Goal: Transaction & Acquisition: Purchase product/service

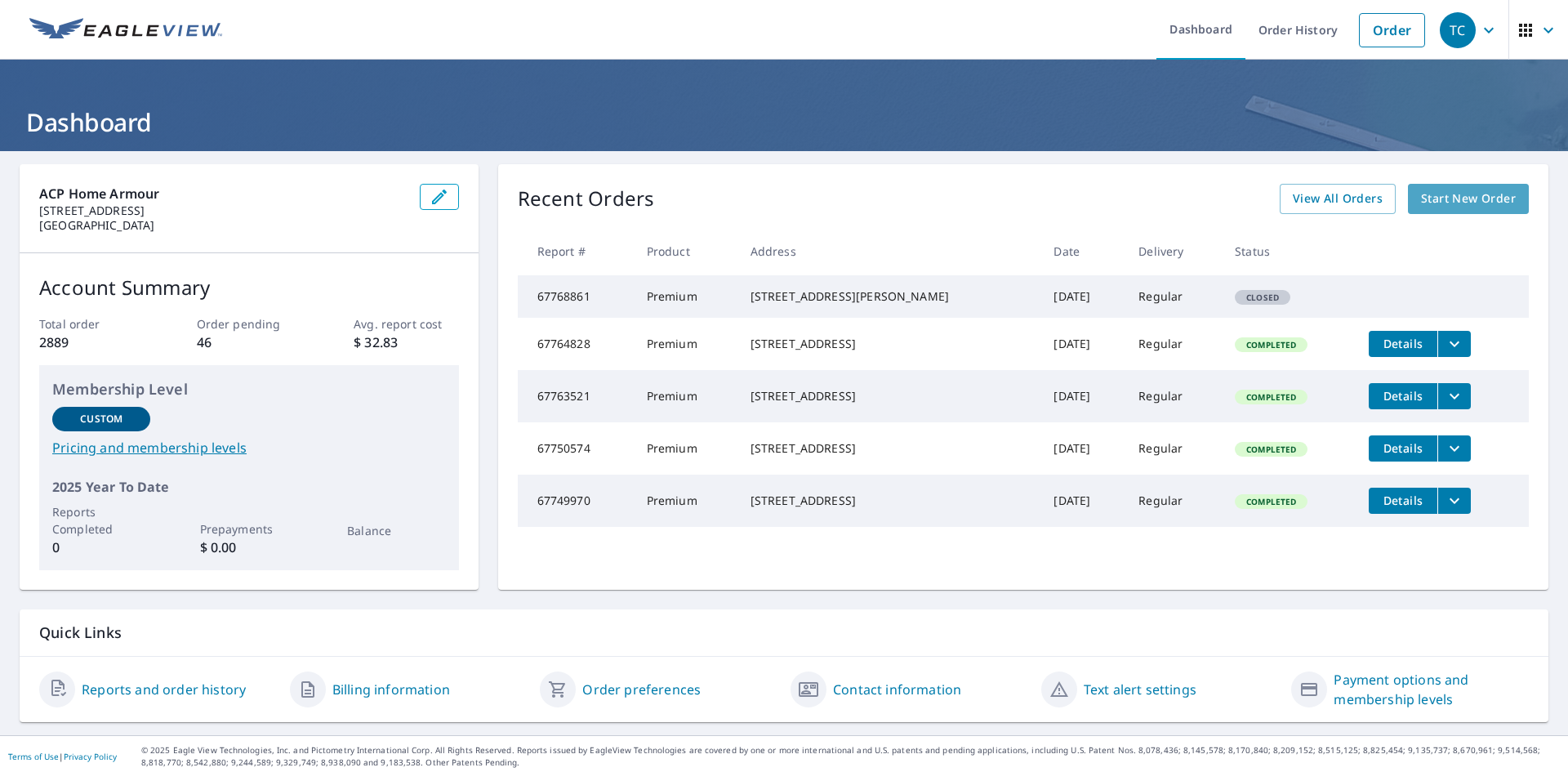
click at [1448, 197] on span "Start New Order" at bounding box center [1468, 199] width 94 height 20
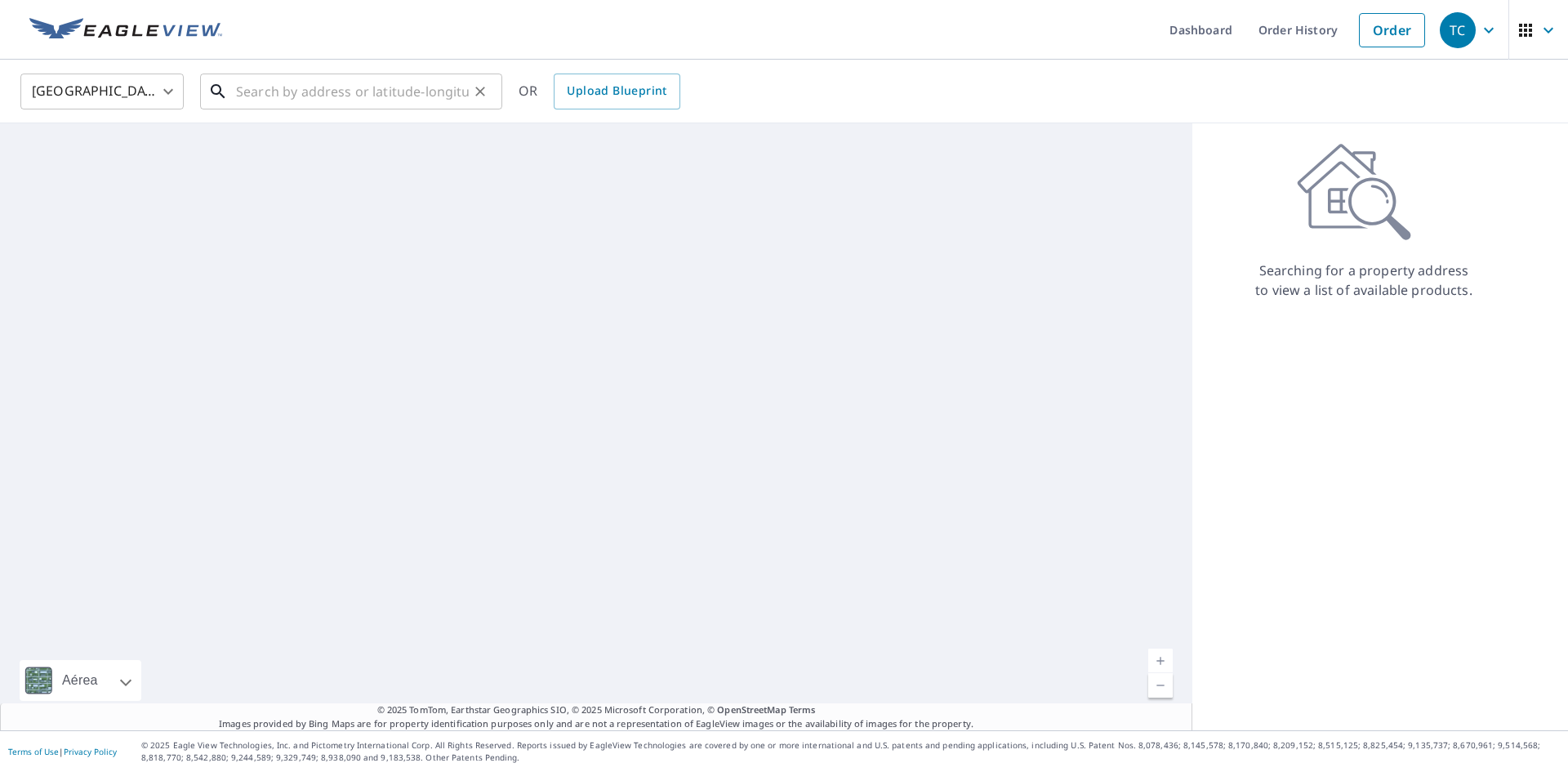
click at [354, 99] on input "text" at bounding box center [353, 92] width 233 height 46
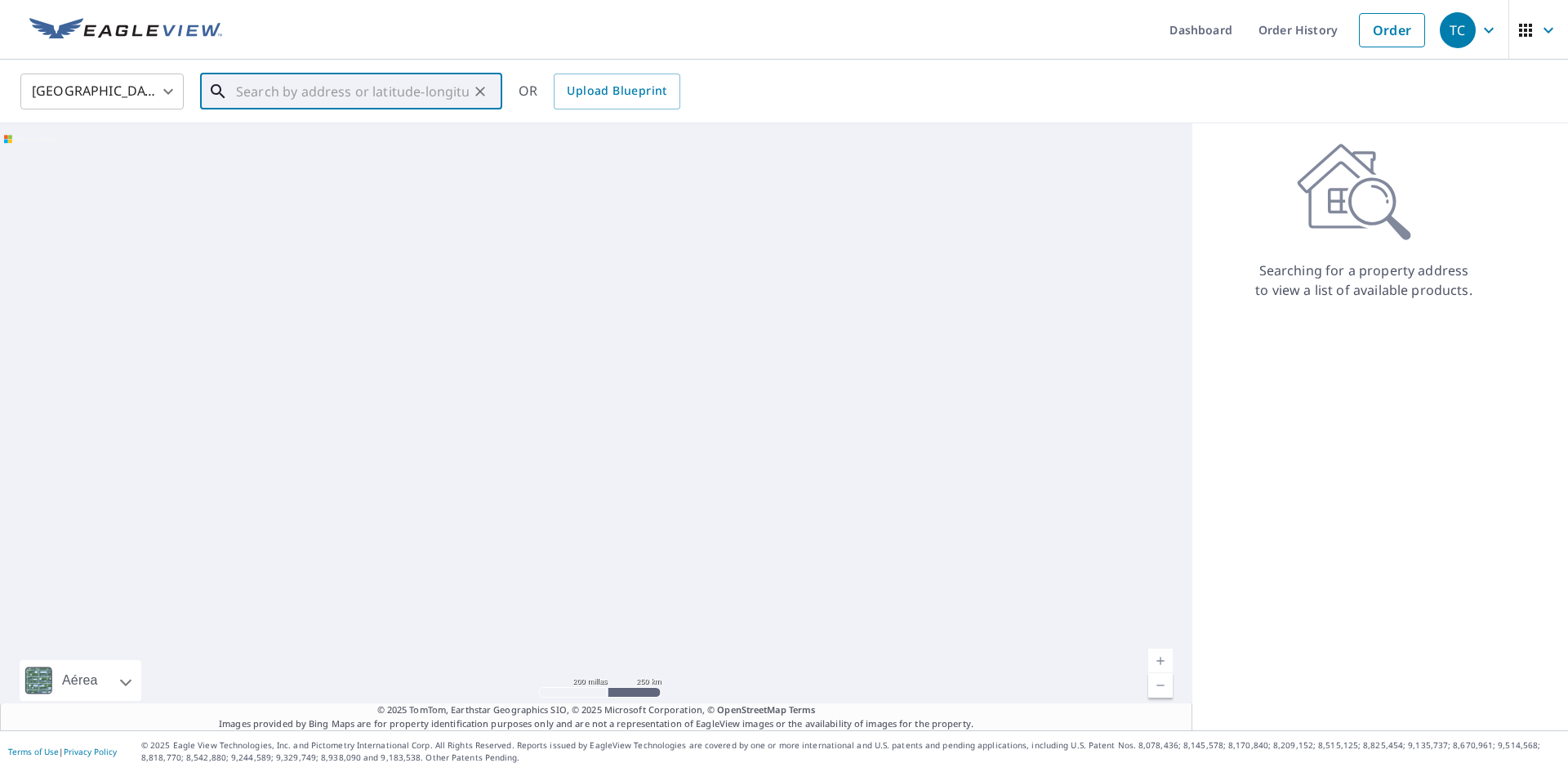
paste input "[STREET_ADDRESS]"
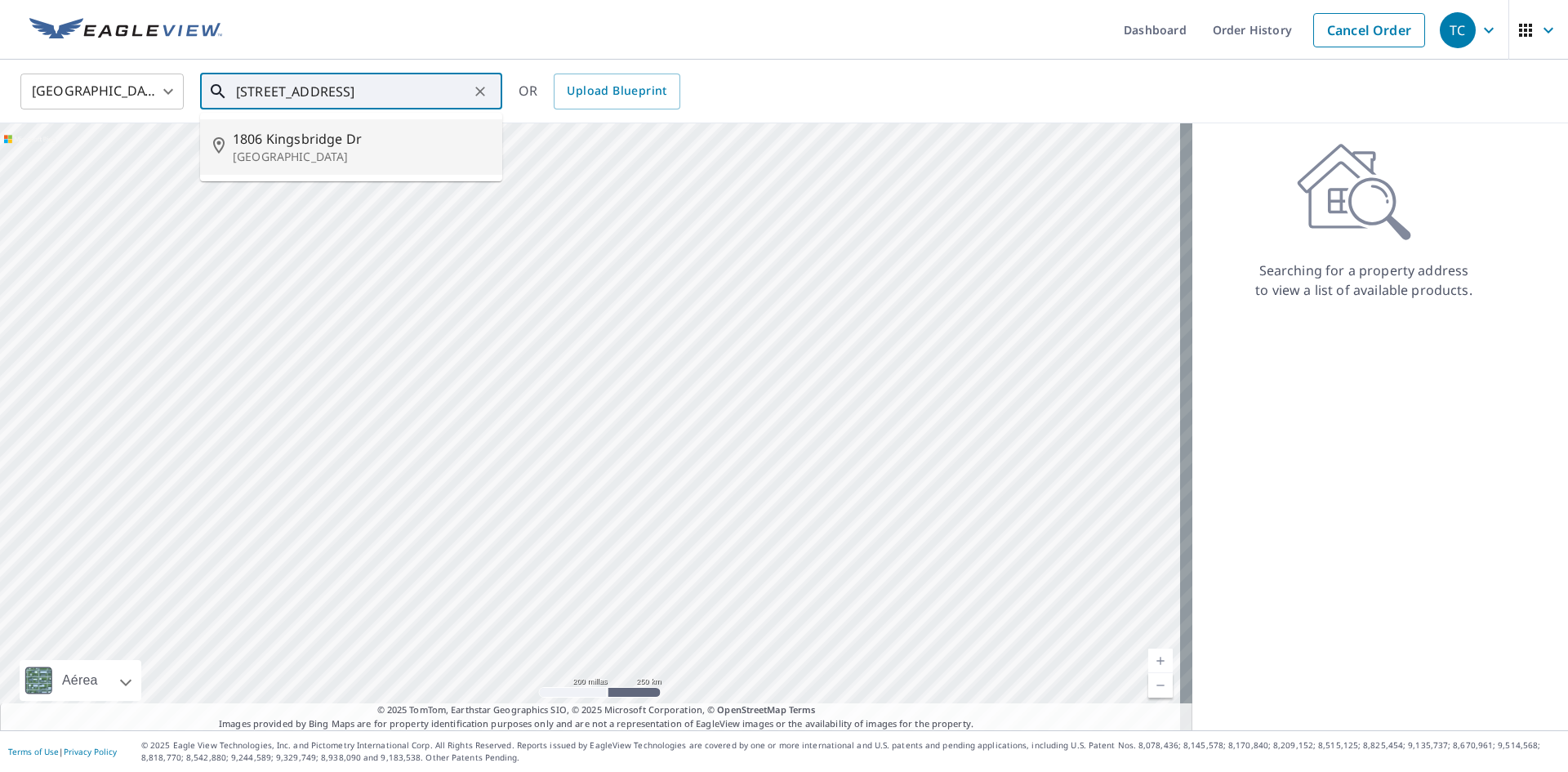
click at [321, 143] on span "1806 Kingsbridge Dr" at bounding box center [361, 139] width 257 height 20
type input "[STREET_ADDRESS][PERSON_NAME]"
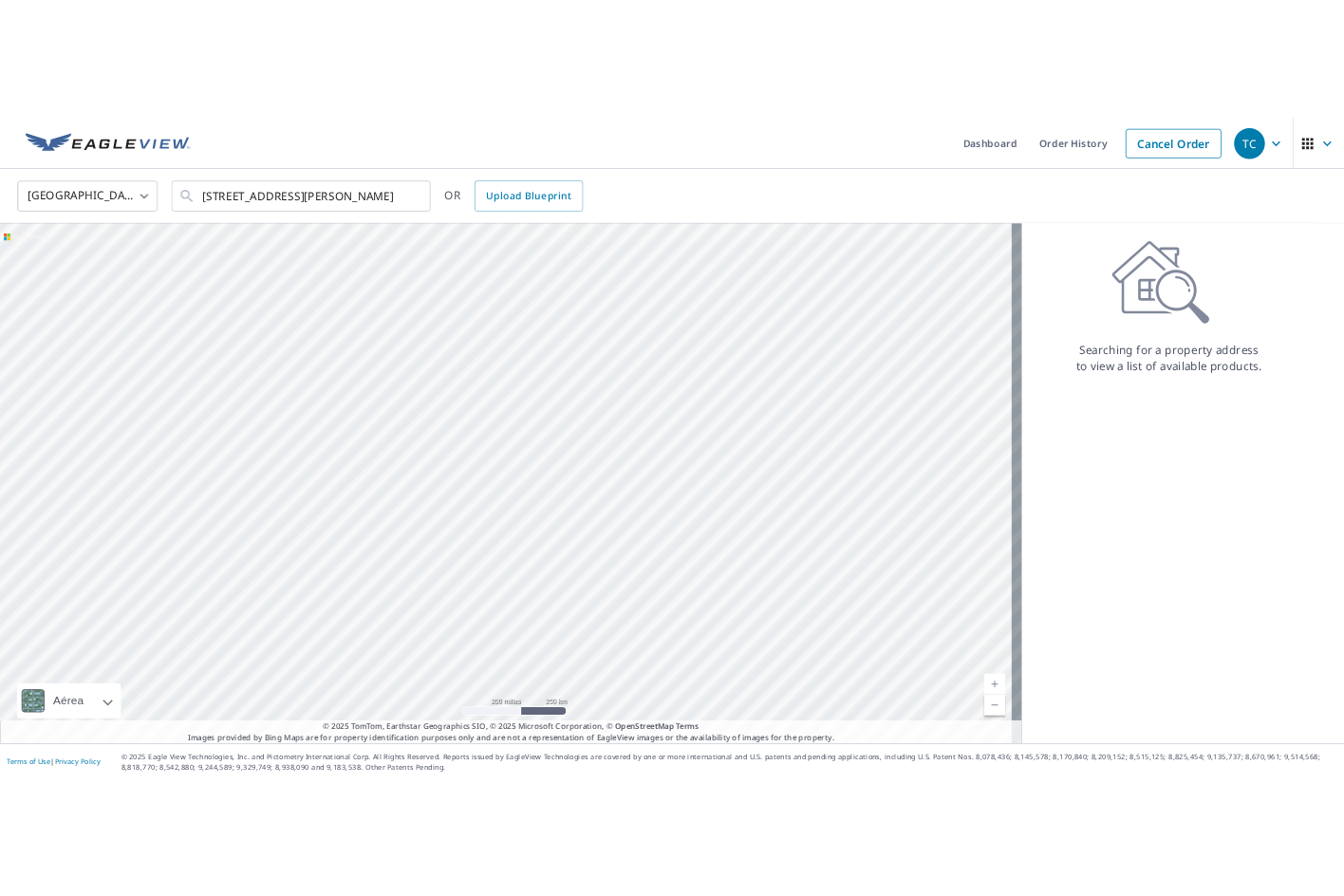
scroll to position [0, 0]
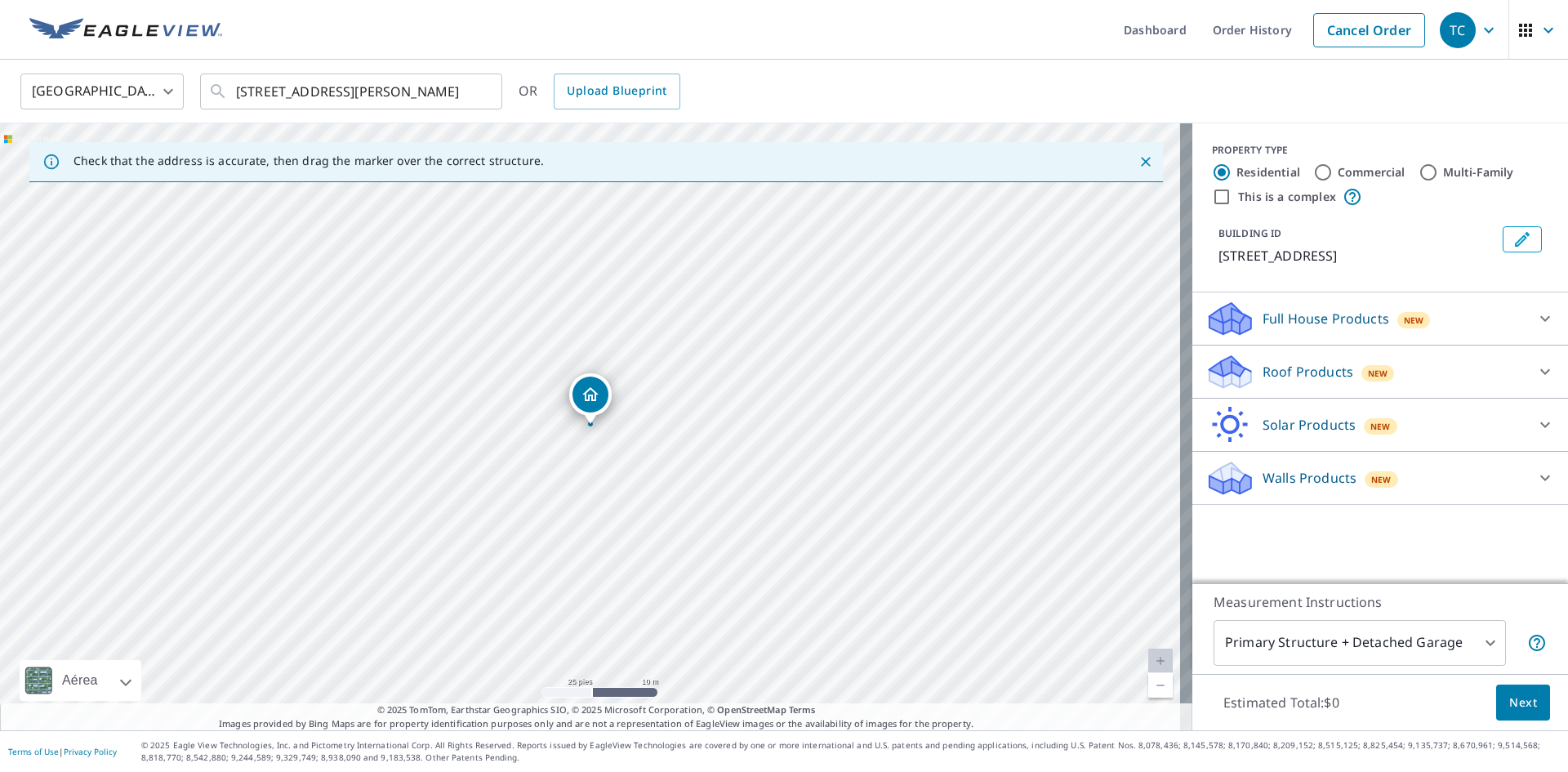
click at [1310, 364] on p "Roof Products" at bounding box center [1308, 372] width 91 height 20
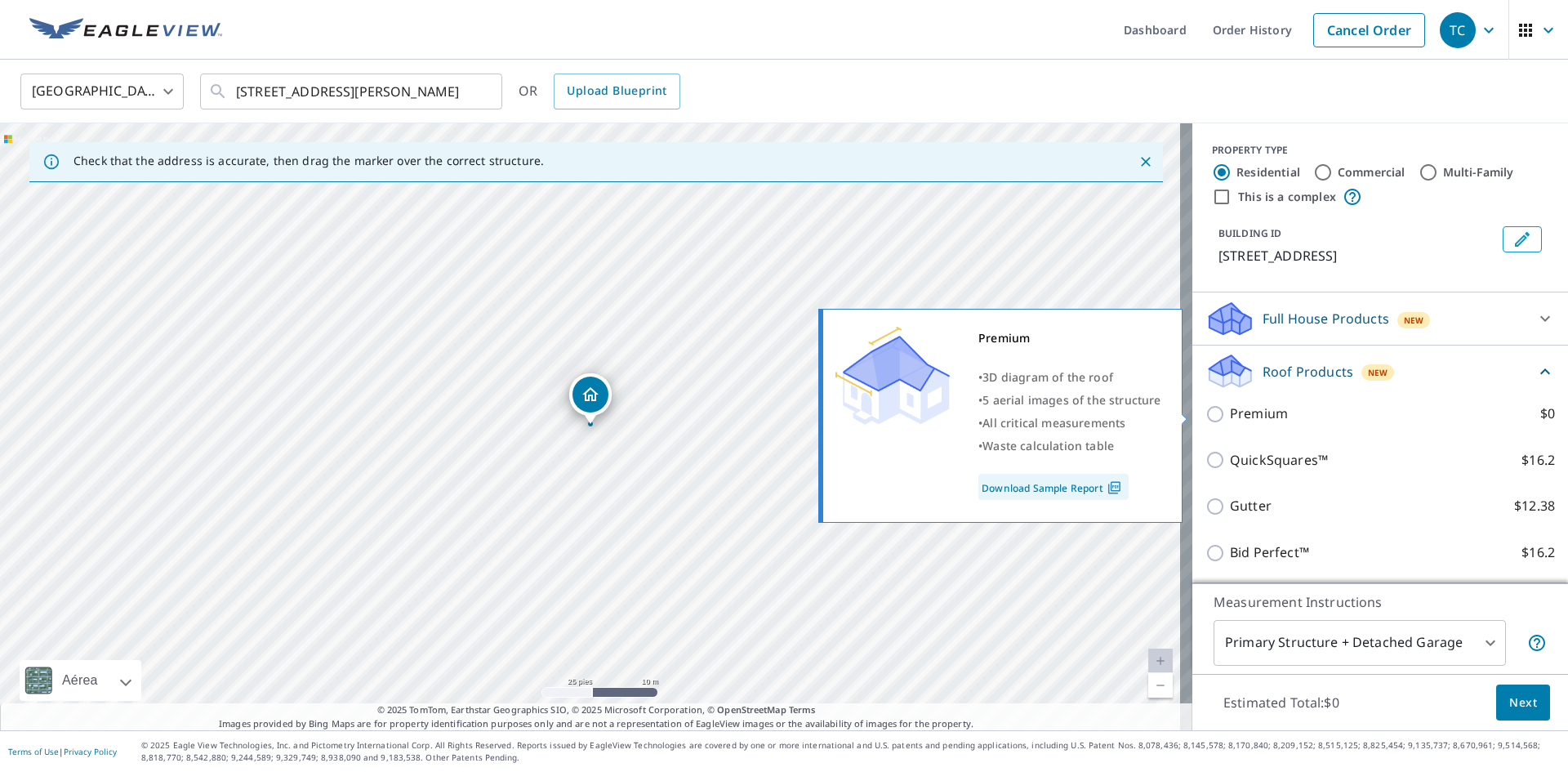
drag, startPoint x: 1225, startPoint y: 410, endPoint x: 1248, endPoint y: 423, distance: 26.4
click at [1230, 410] on p "Premium" at bounding box center [1259, 414] width 58 height 20
click at [1224, 410] on input "Premium $0" at bounding box center [1218, 413] width 25 height 20
checkbox input "true"
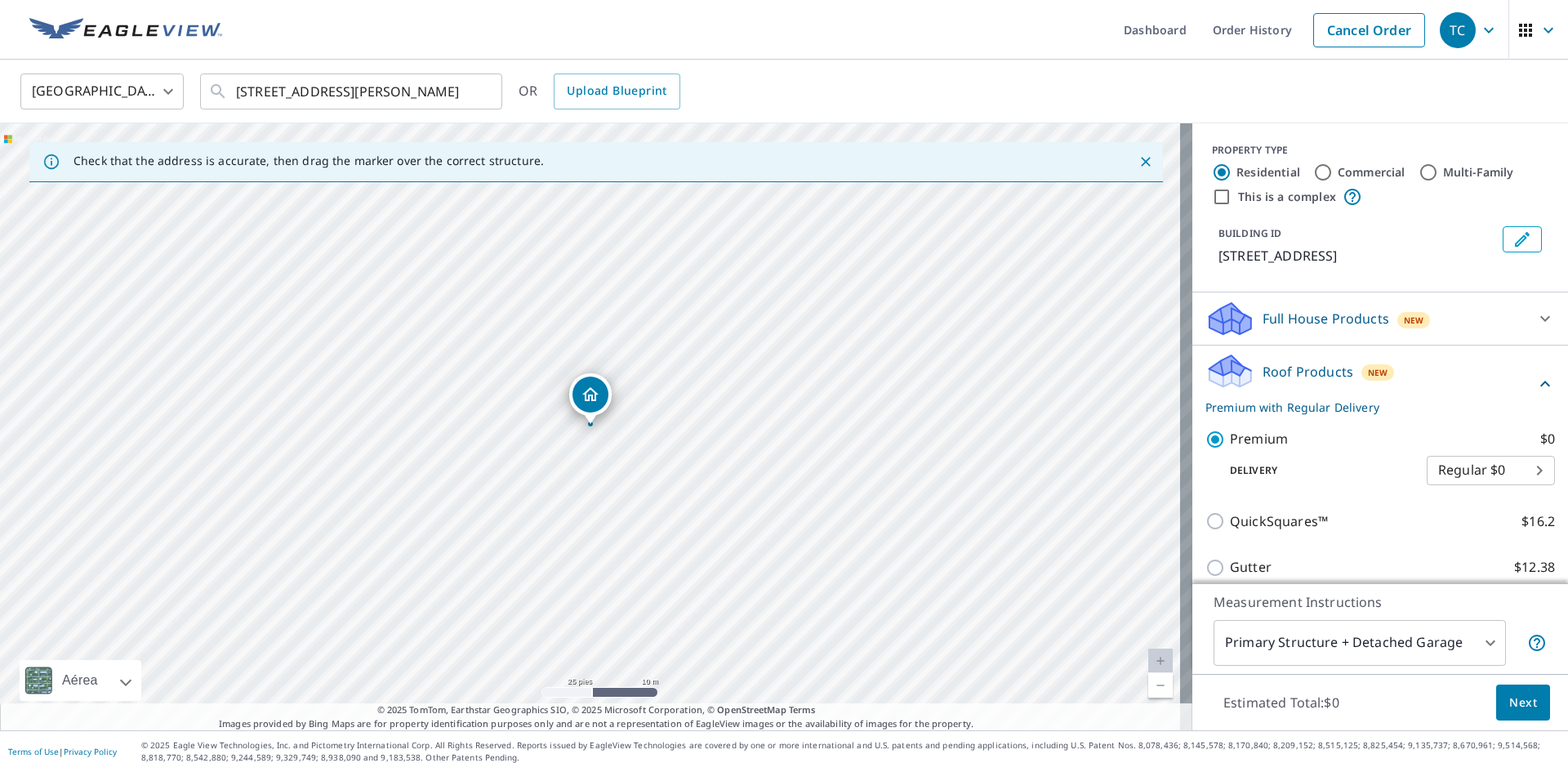
click at [1513, 707] on span "Next" at bounding box center [1523, 703] width 28 height 20
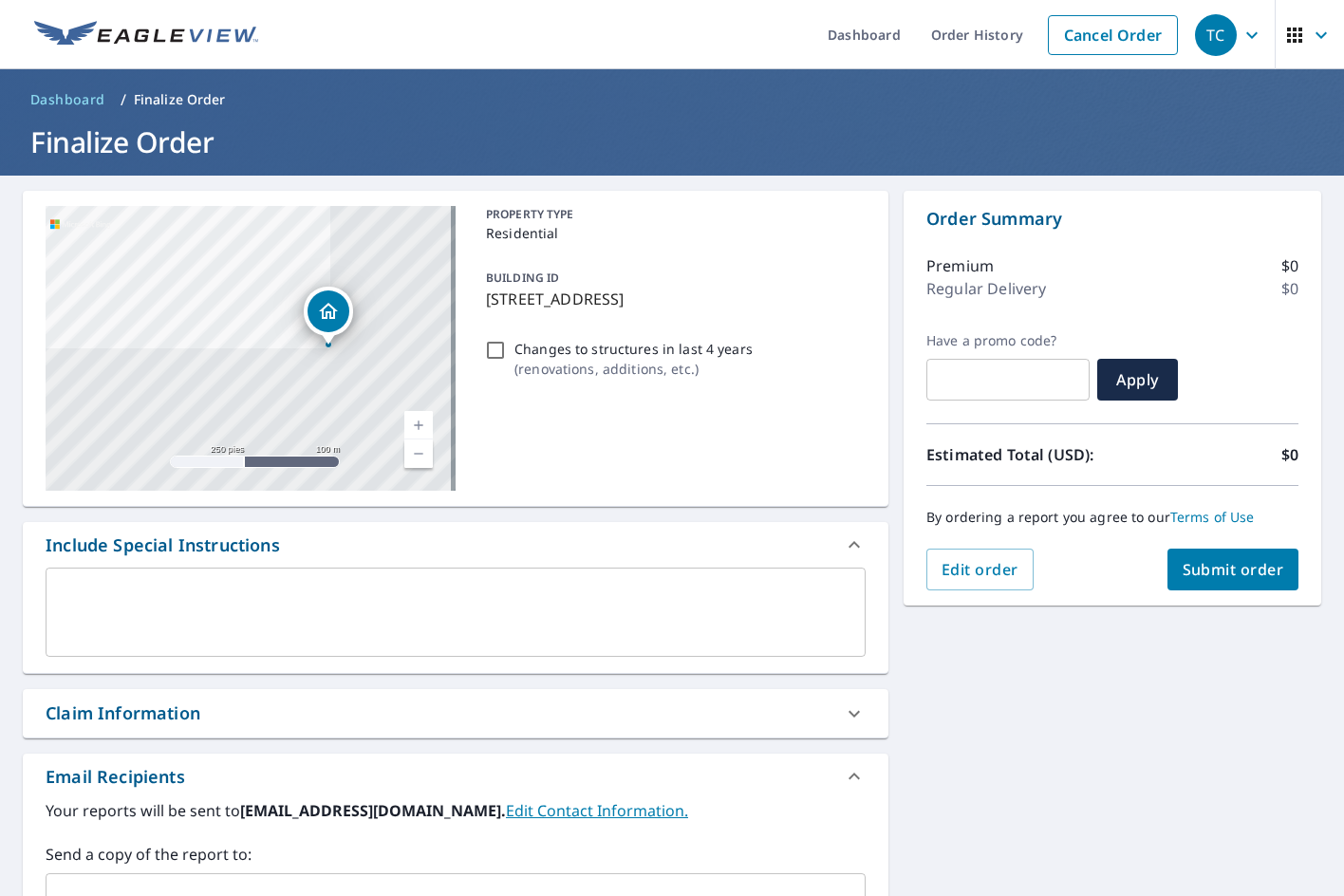
click at [1212, 560] on span "Submit order" at bounding box center [1233, 569] width 102 height 21
checkbox input "true"
